Goal: Transaction & Acquisition: Purchase product/service

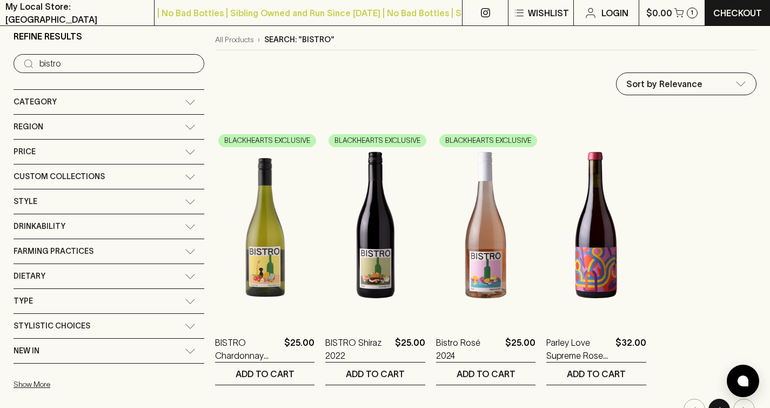
click at [89, 71] on input "bistro" at bounding box center [117, 63] width 156 height 17
click at [87, 68] on input "bistro" at bounding box center [117, 63] width 156 height 17
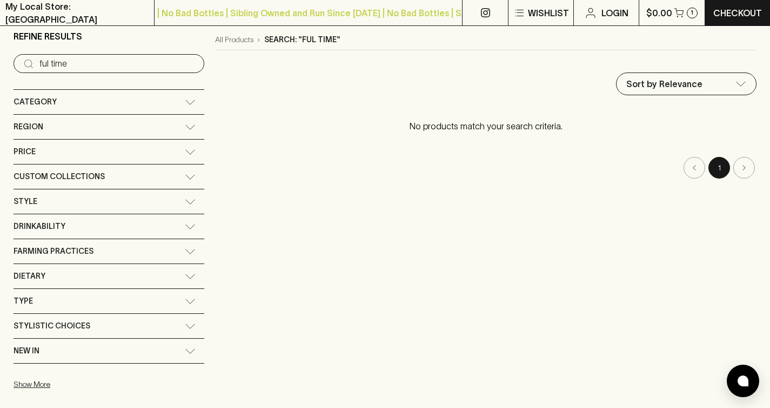
drag, startPoint x: 48, startPoint y: 62, endPoint x: 146, endPoint y: 74, distance: 99.6
click at [146, 74] on div "Refine Results ​ ful time Category + Red Wine + White Wine + Pink/Orange + Bubb…" at bounding box center [385, 212] width 743 height 383
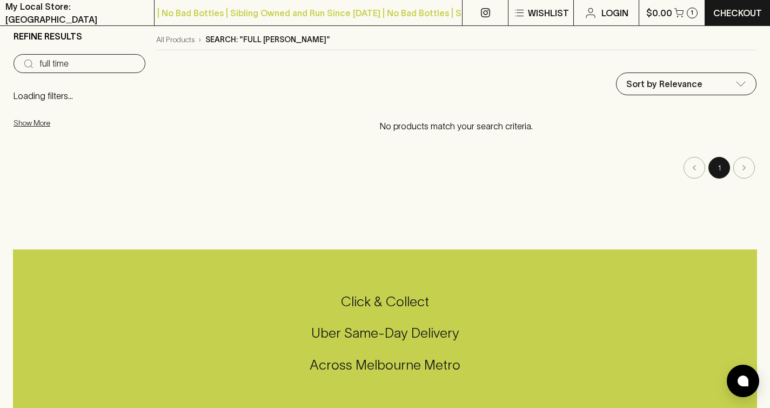
type input "full time"
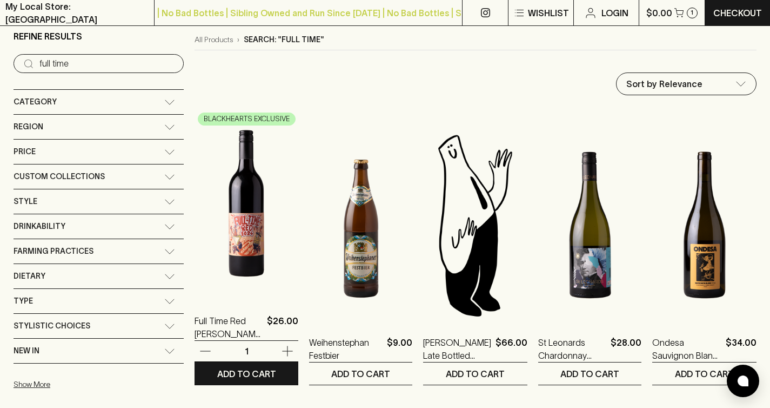
click at [202, 245] on img at bounding box center [247, 203] width 104 height 189
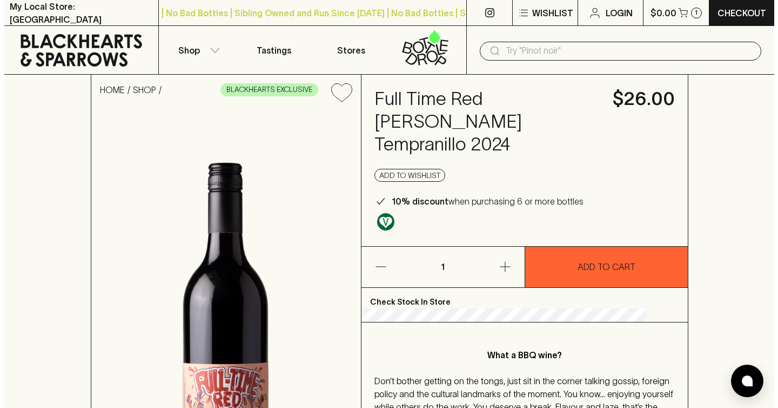
scroll to position [236, 0]
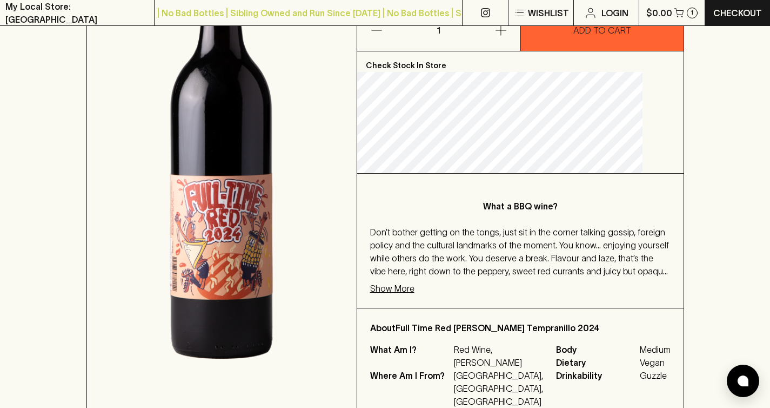
click at [415, 282] on p "Show More" at bounding box center [392, 288] width 44 height 13
